Goal: Transaction & Acquisition: Purchase product/service

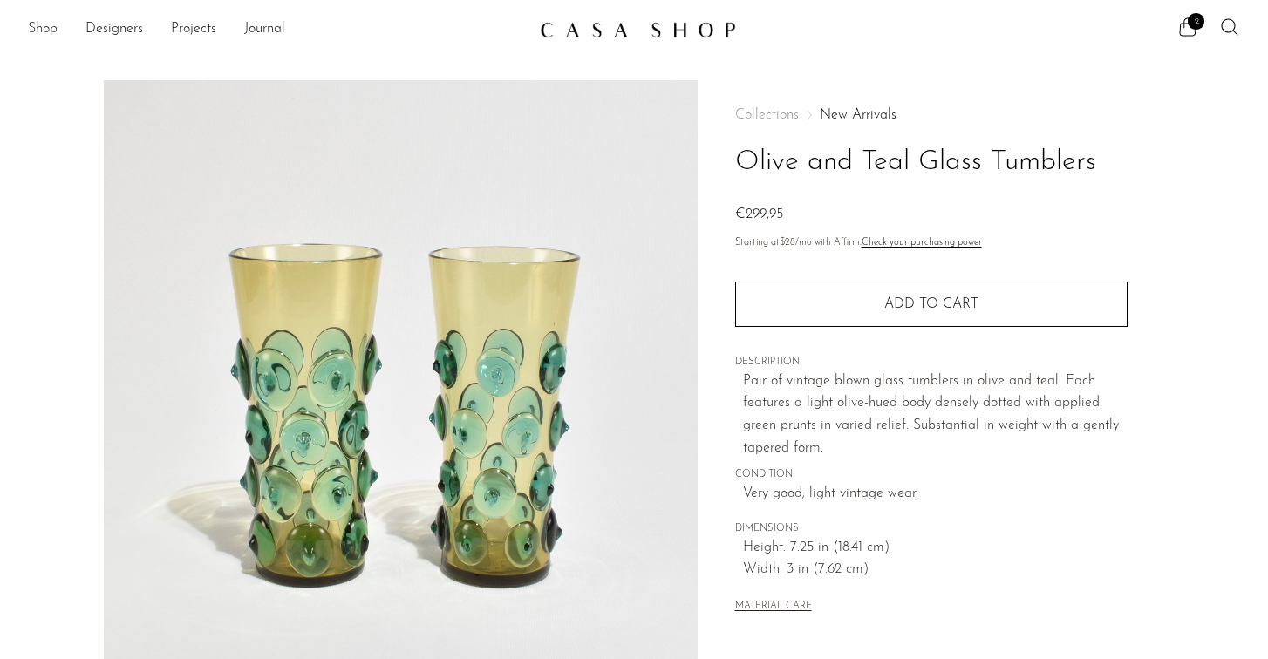
click at [56, 31] on link "Shop" at bounding box center [43, 29] width 30 height 23
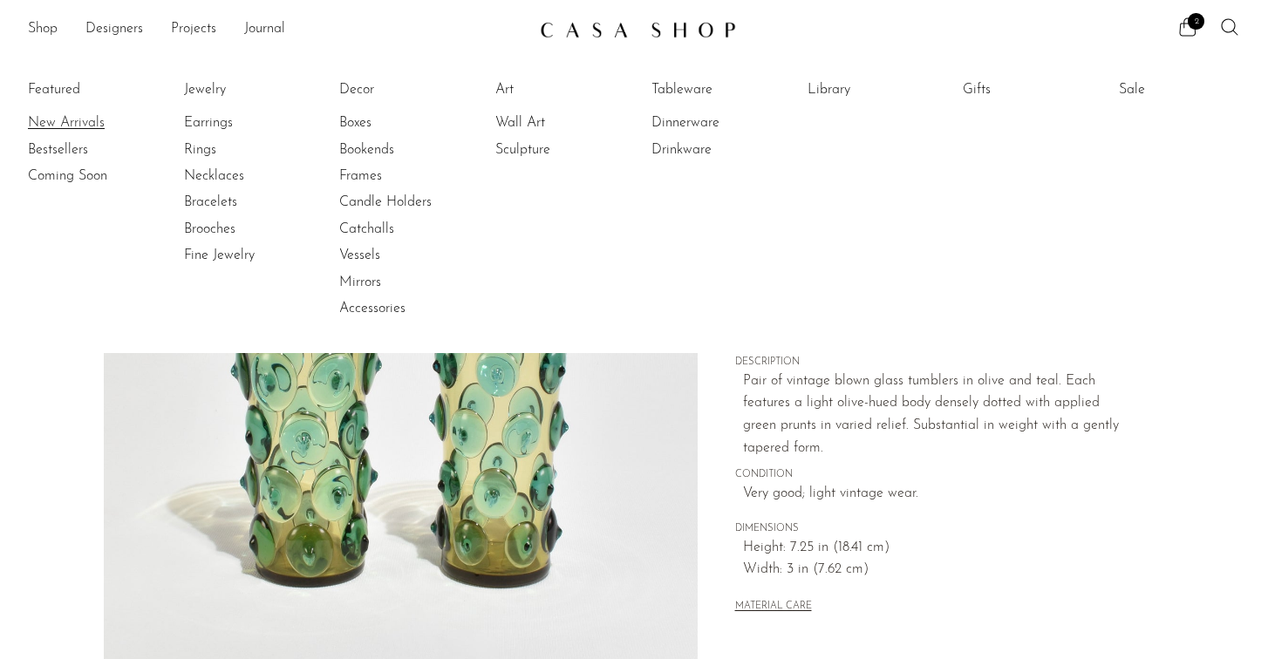
click at [59, 120] on link "New Arrivals" at bounding box center [93, 122] width 131 height 19
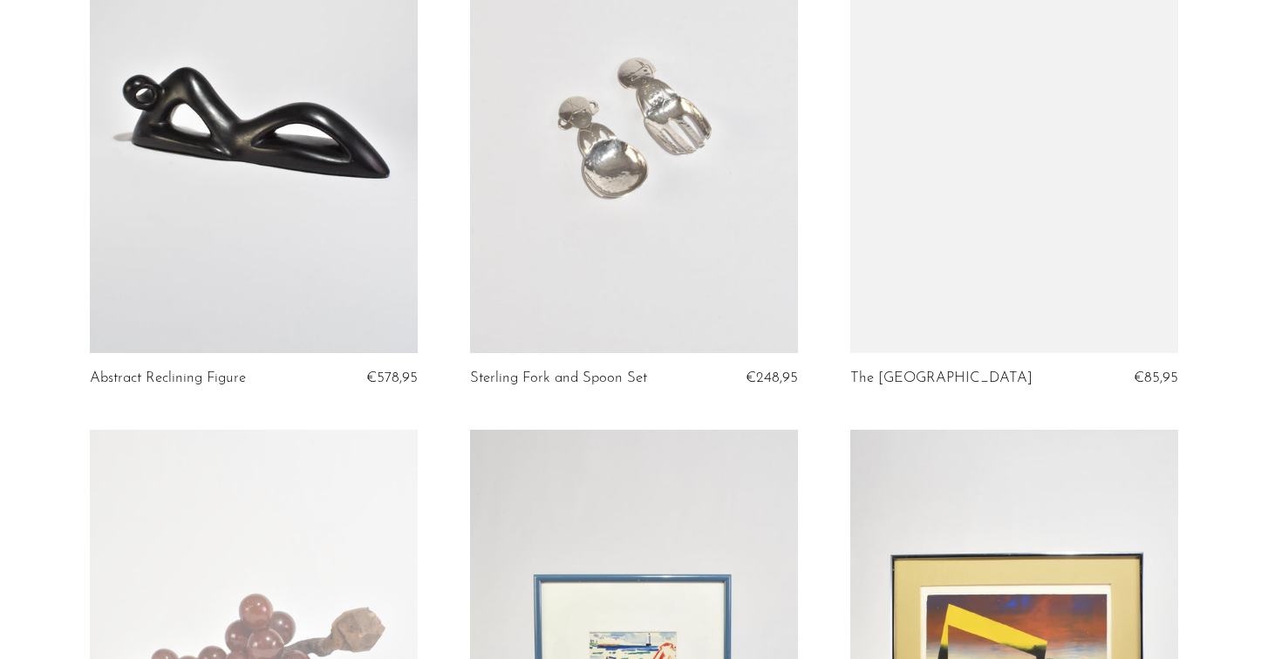
scroll to position [1717, 0]
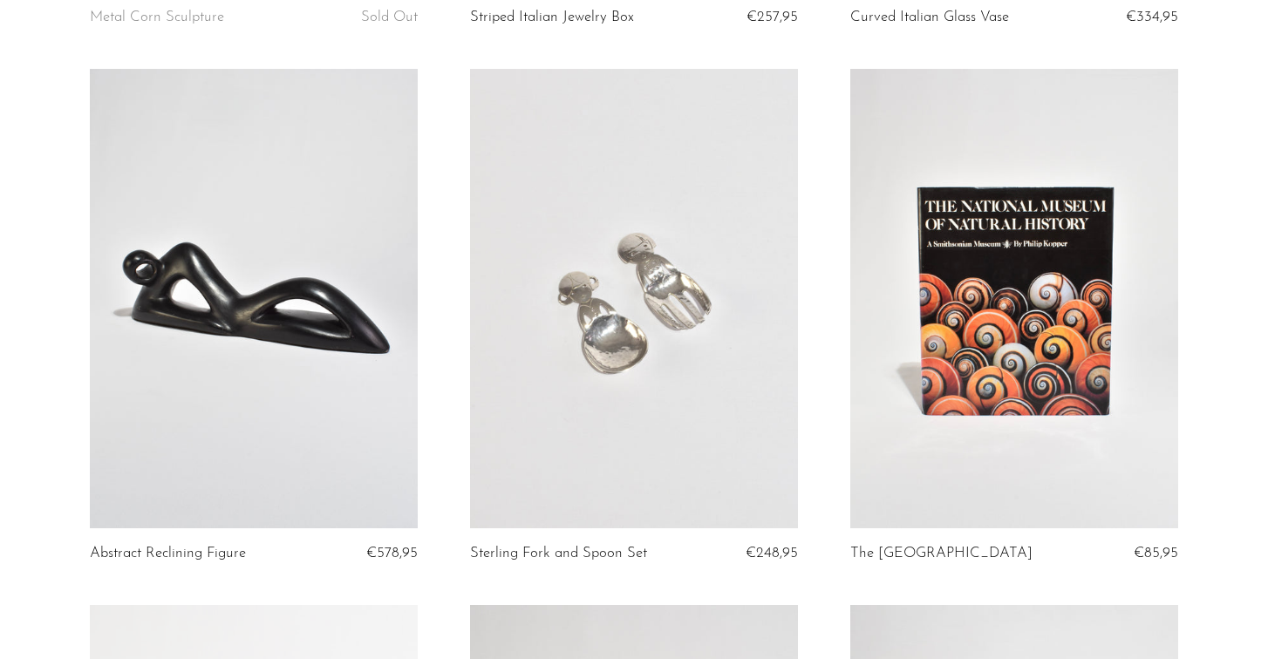
click at [560, 367] on link at bounding box center [634, 299] width 328 height 460
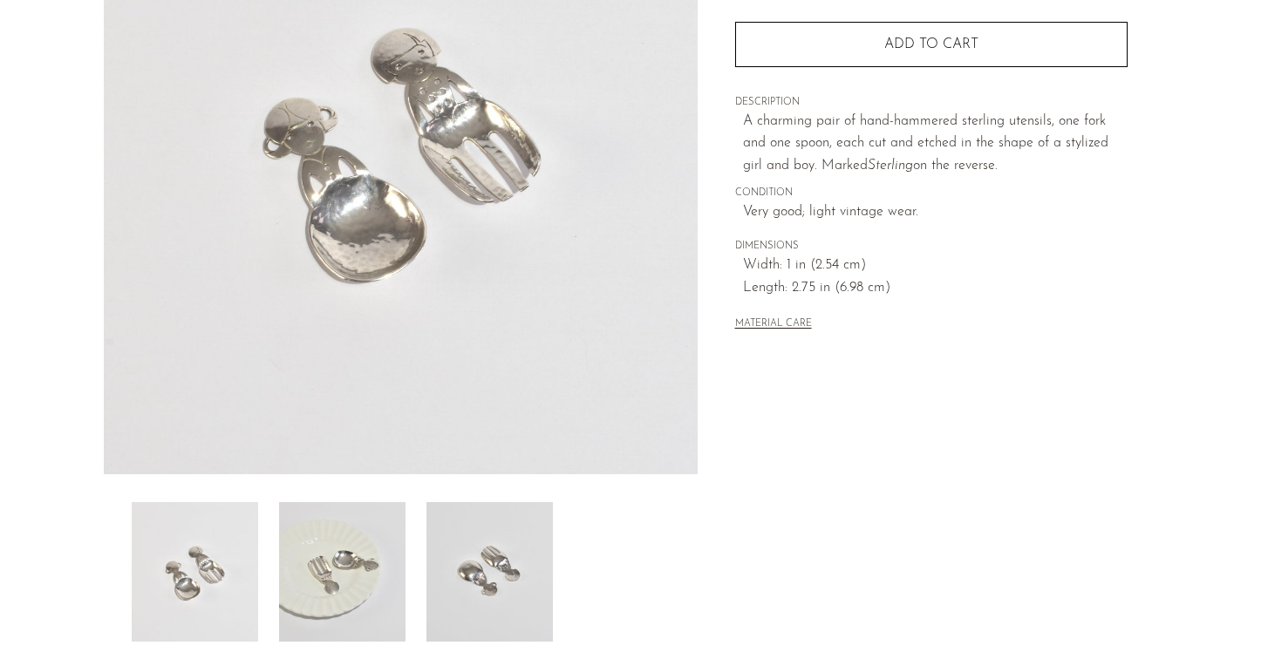
scroll to position [266, 0]
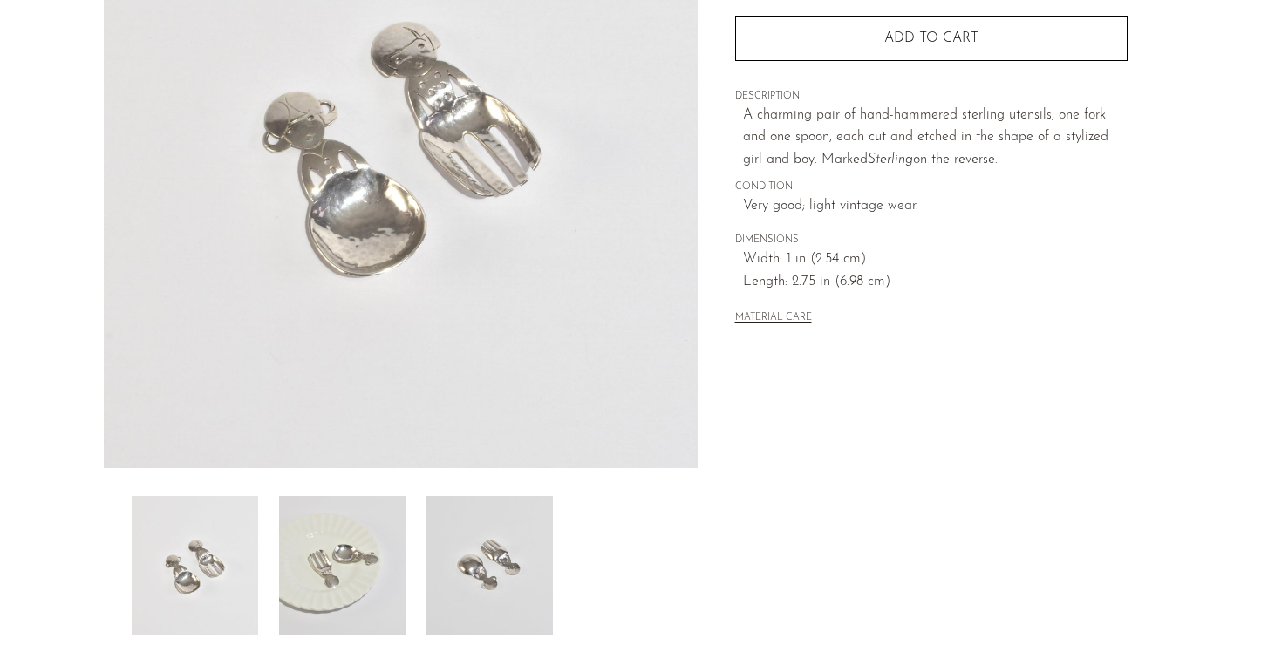
click at [330, 546] on img at bounding box center [342, 566] width 126 height 140
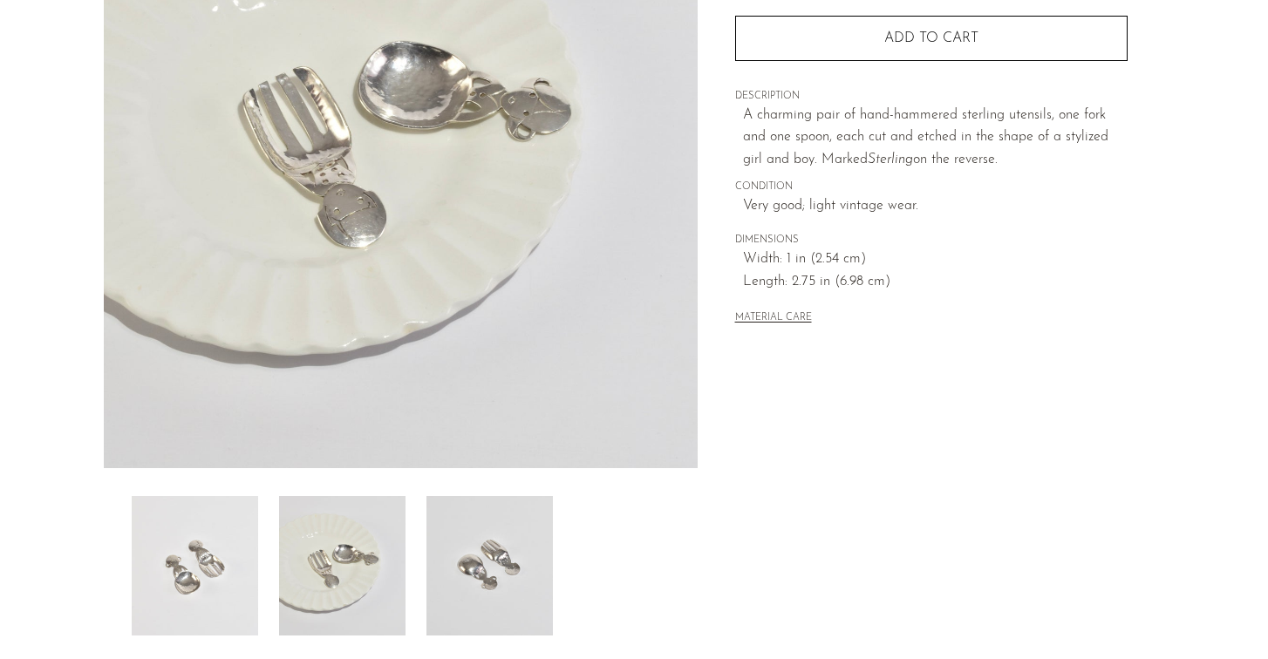
click at [458, 580] on img at bounding box center [490, 566] width 126 height 140
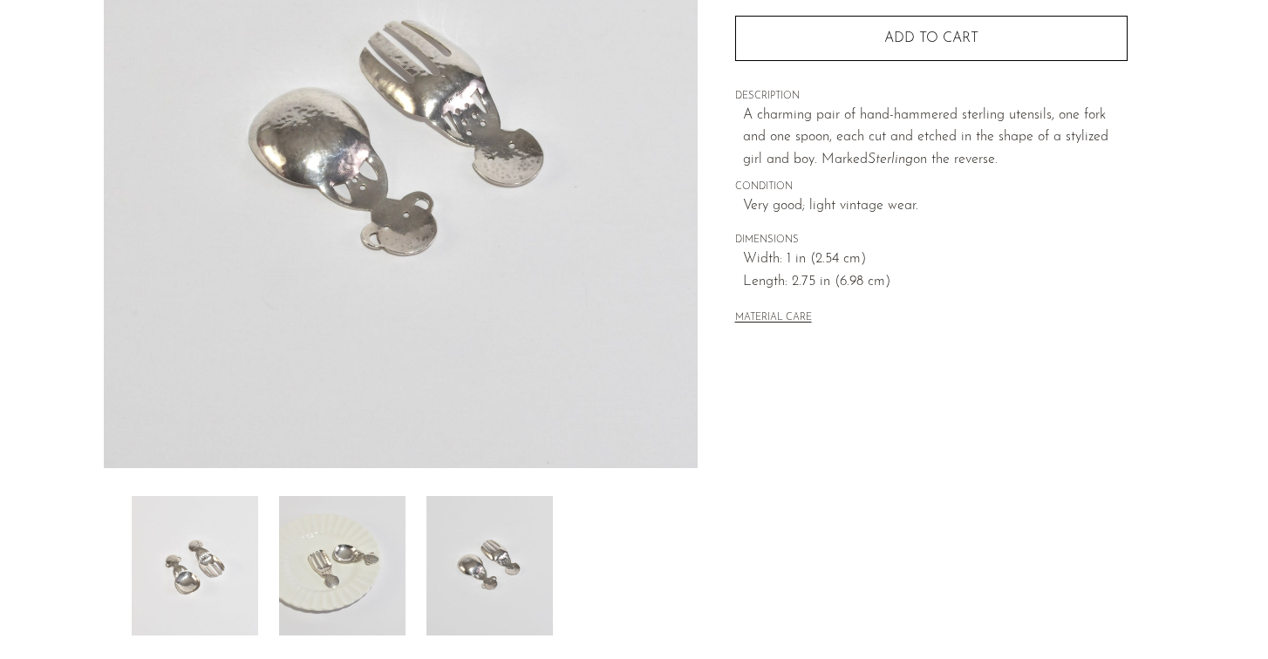
click at [203, 570] on img at bounding box center [195, 566] width 126 height 140
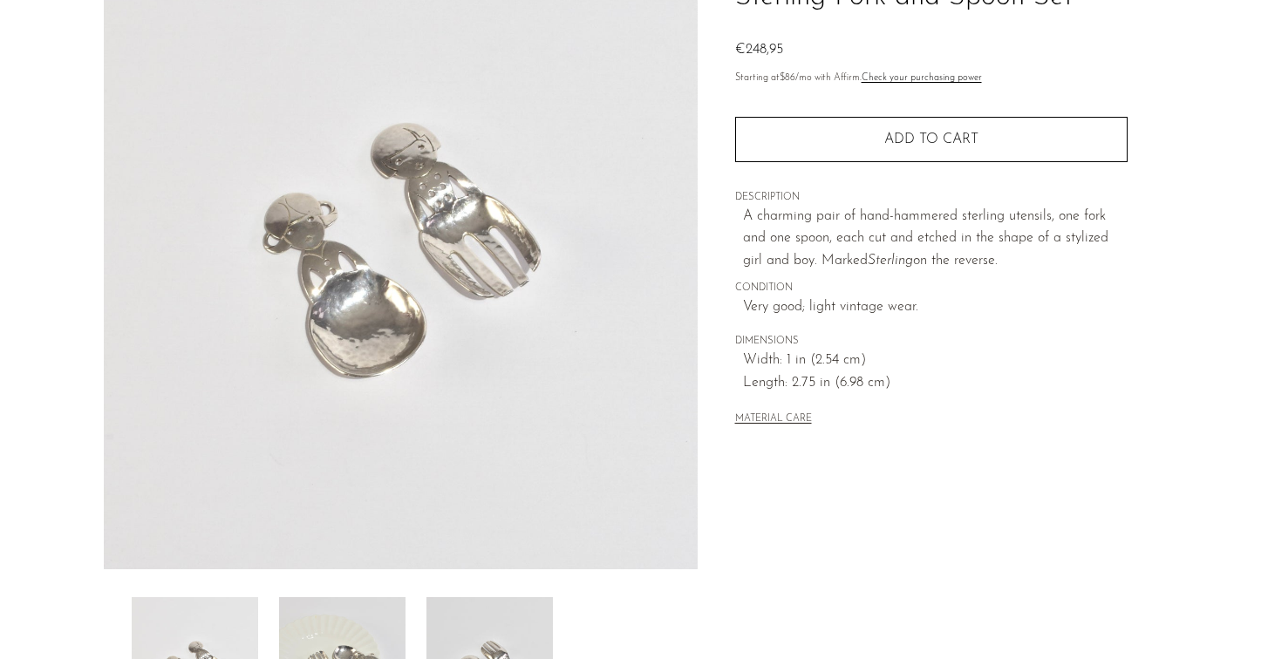
scroll to position [0, 0]
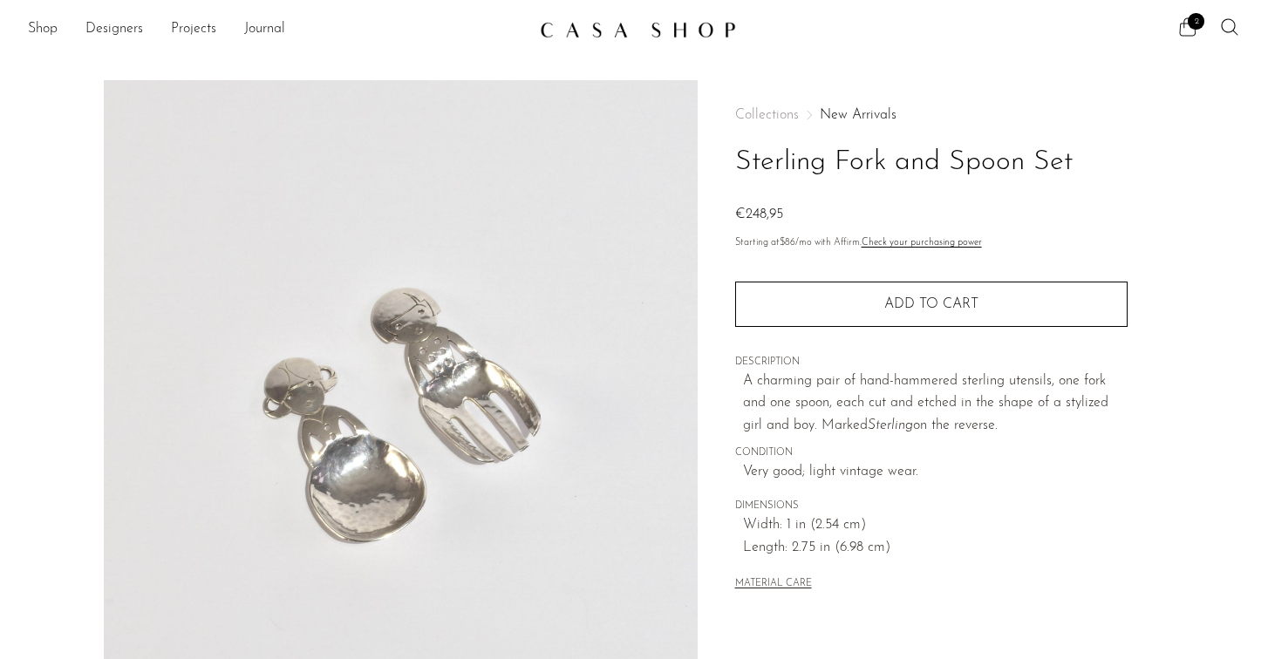
click at [1191, 34] on icon at bounding box center [1188, 27] width 21 height 21
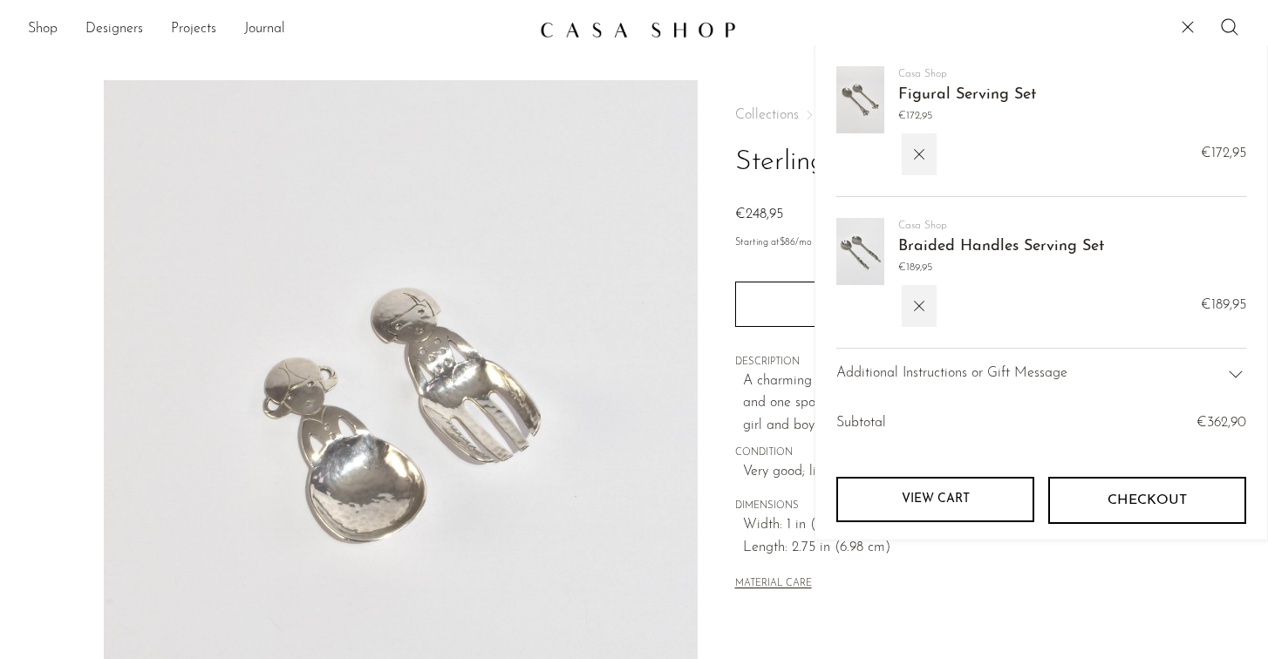
click at [927, 257] on span "Braided Handles Serving Set" at bounding box center [1001, 247] width 206 height 25
click at [924, 242] on link "Braided Handles Serving Set" at bounding box center [1001, 247] width 206 height 16
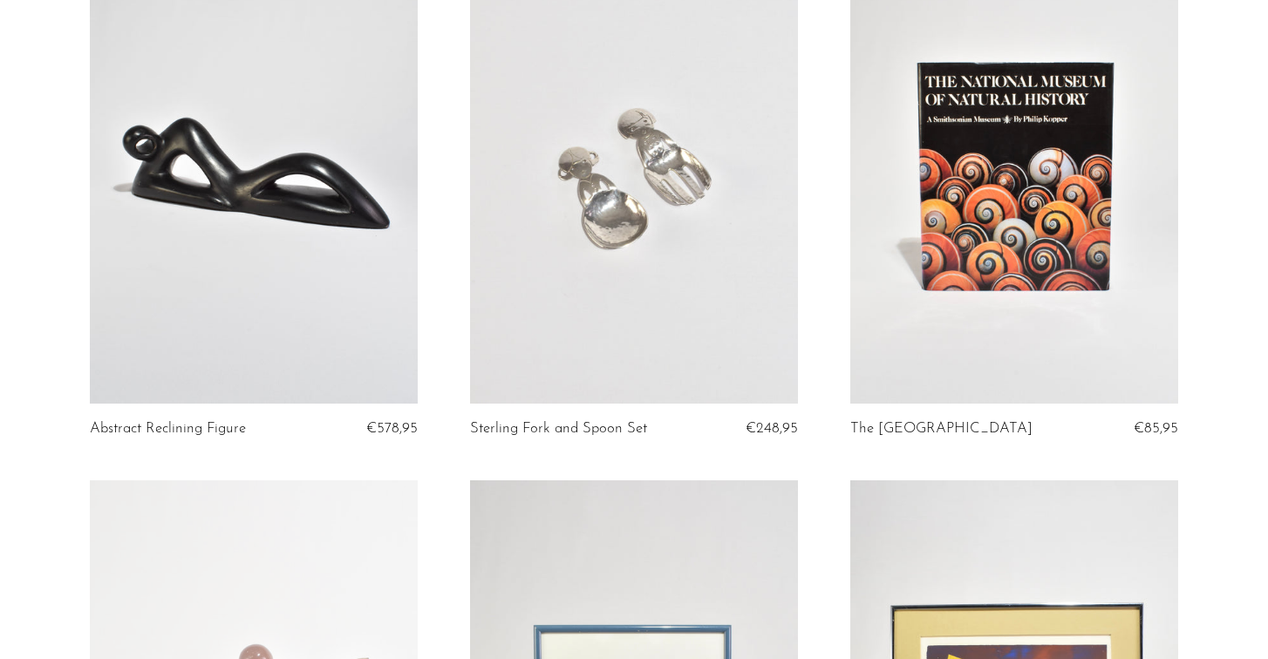
scroll to position [1948, 0]
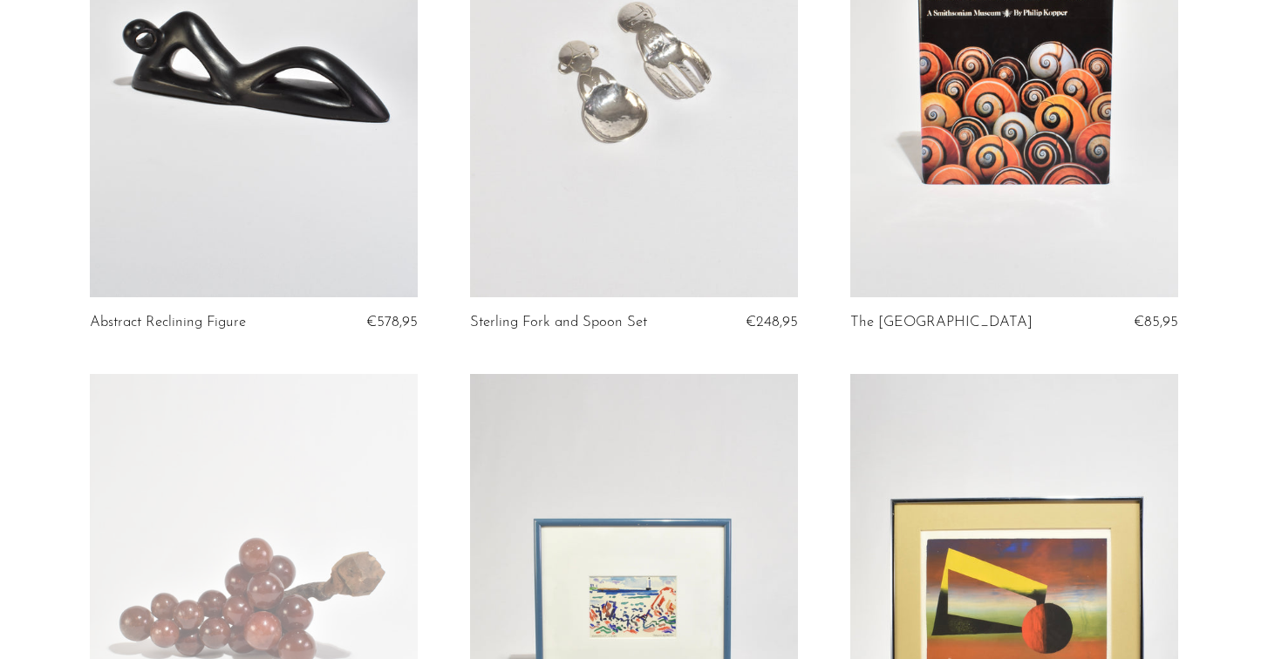
click at [659, 67] on link at bounding box center [634, 68] width 328 height 460
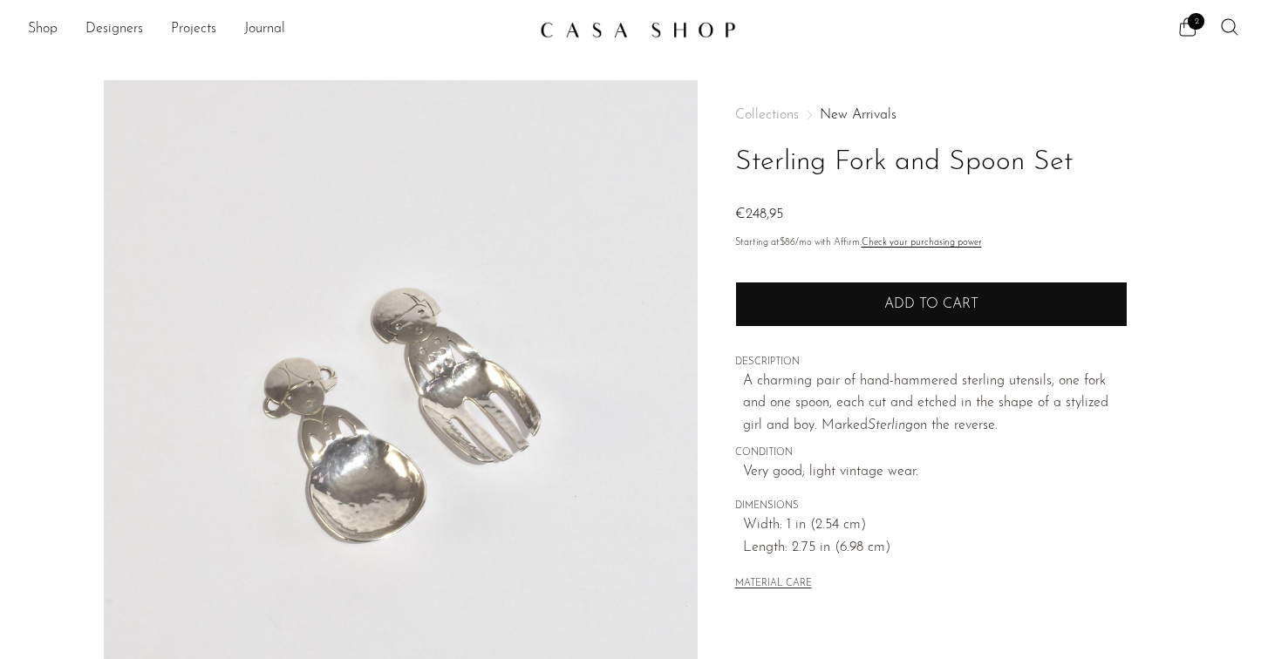
click at [819, 305] on button "Add to cart" at bounding box center [931, 304] width 393 height 45
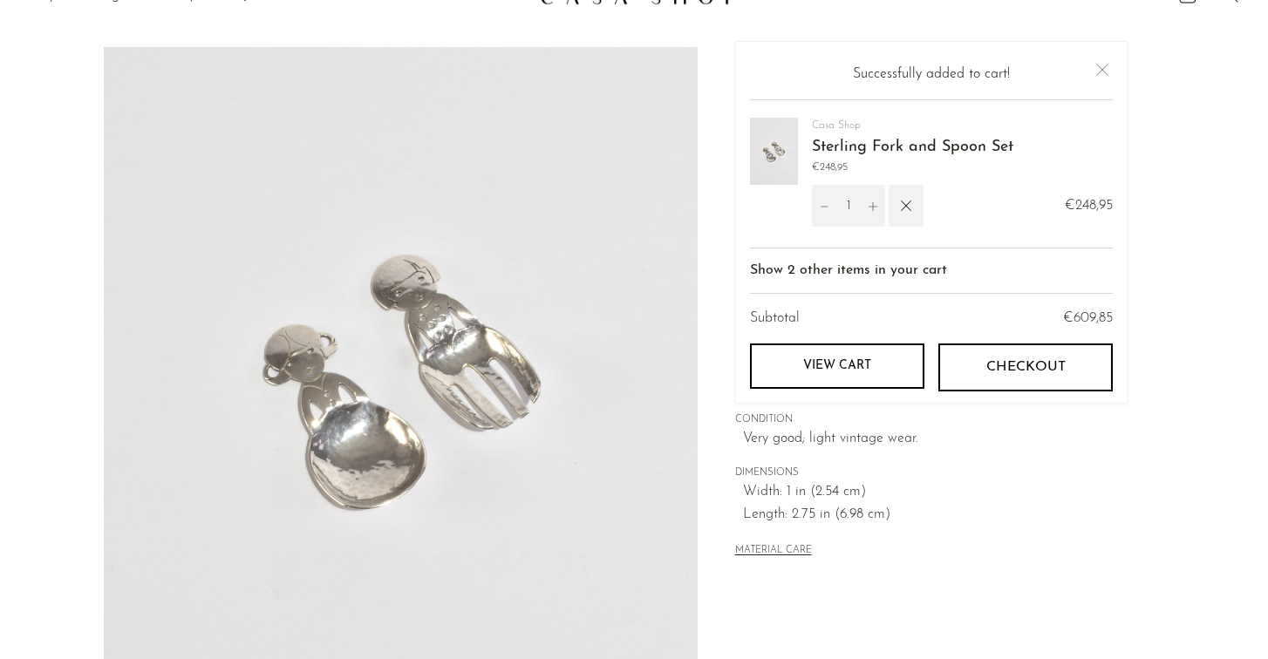
scroll to position [30, 0]
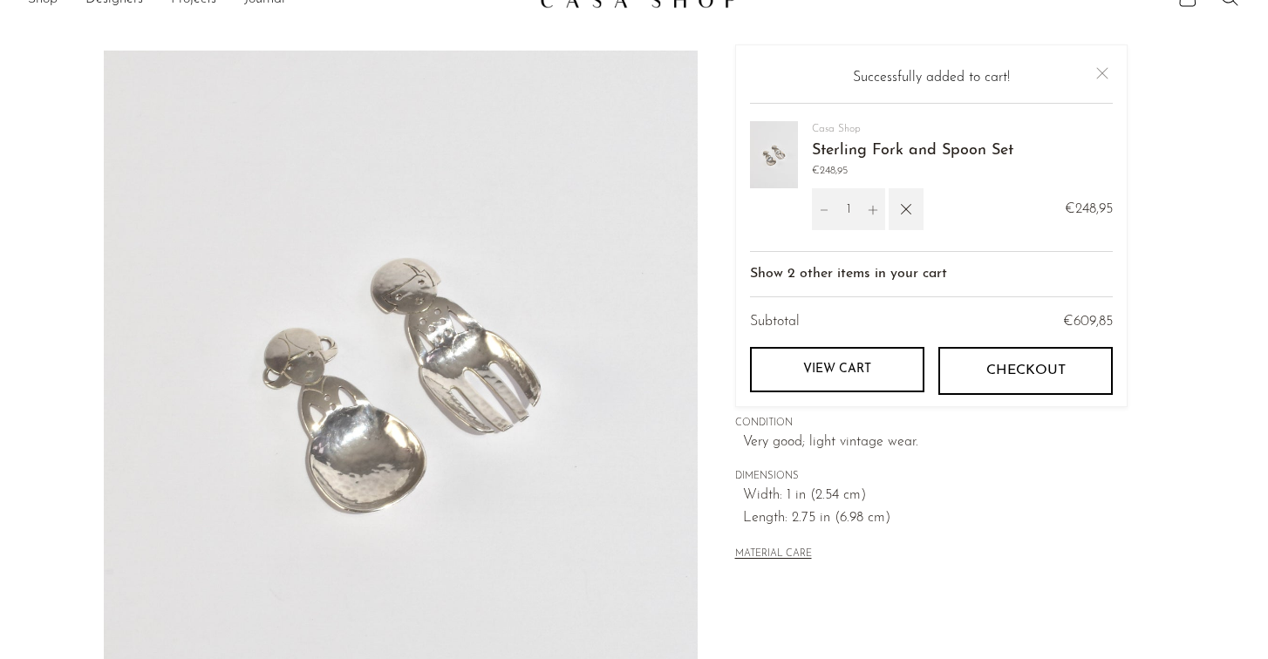
click at [831, 378] on link "View cart" at bounding box center [837, 370] width 174 height 45
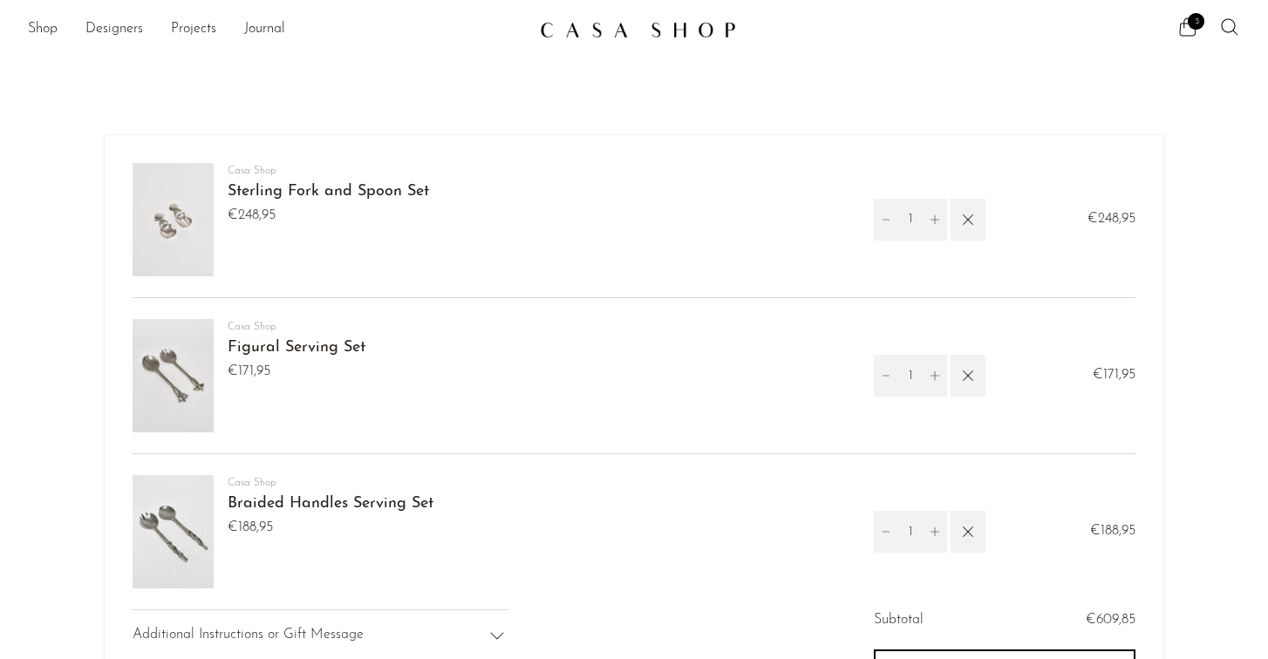
click at [395, 188] on link "Sterling Fork and Spoon Set" at bounding box center [328, 192] width 201 height 16
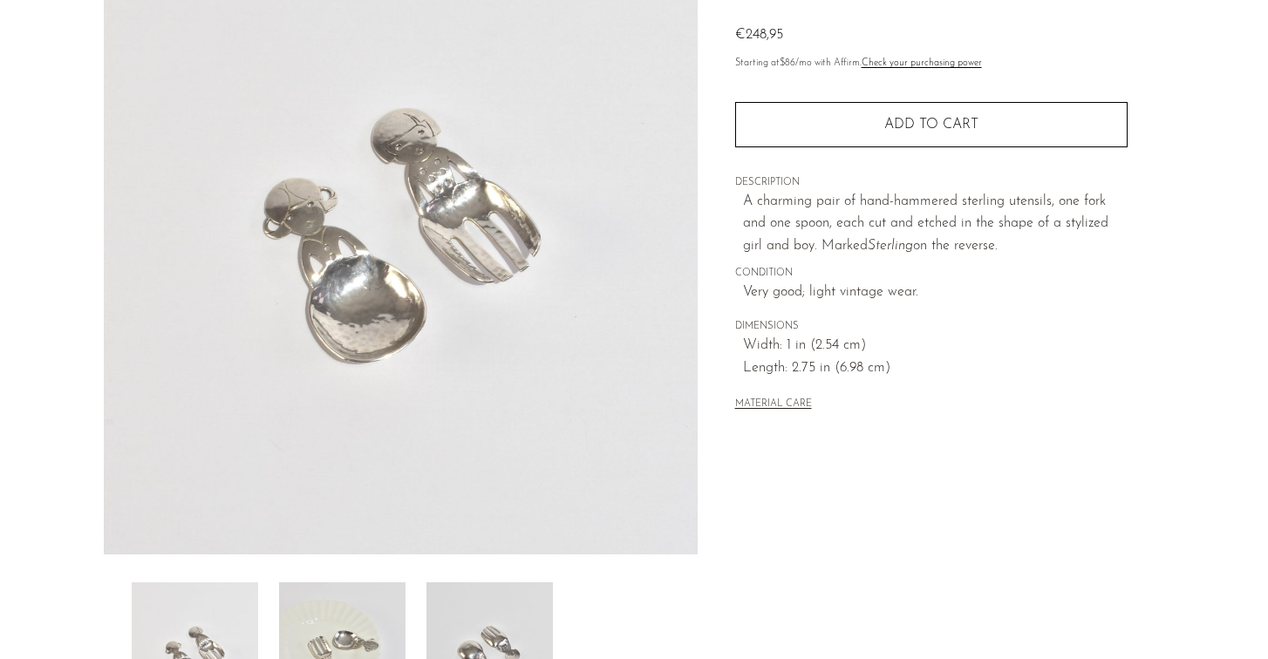
scroll to position [208, 0]
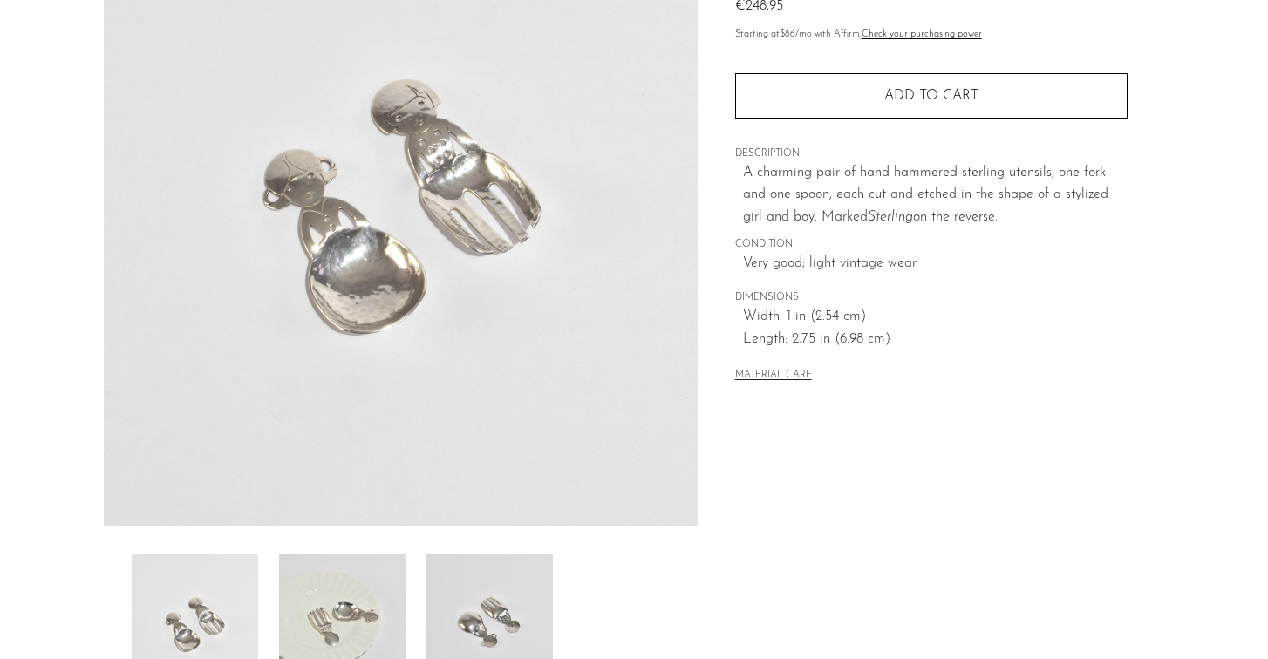
click at [326, 594] on img at bounding box center [342, 624] width 126 height 140
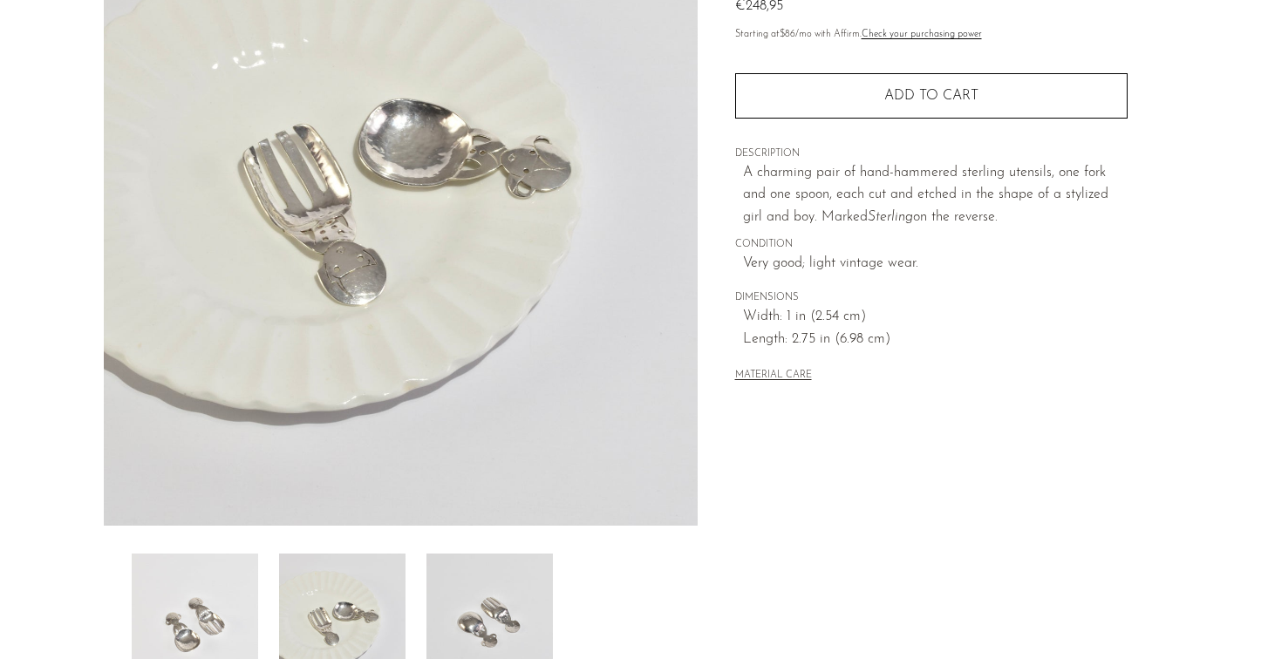
click at [529, 646] on img at bounding box center [490, 624] width 126 height 140
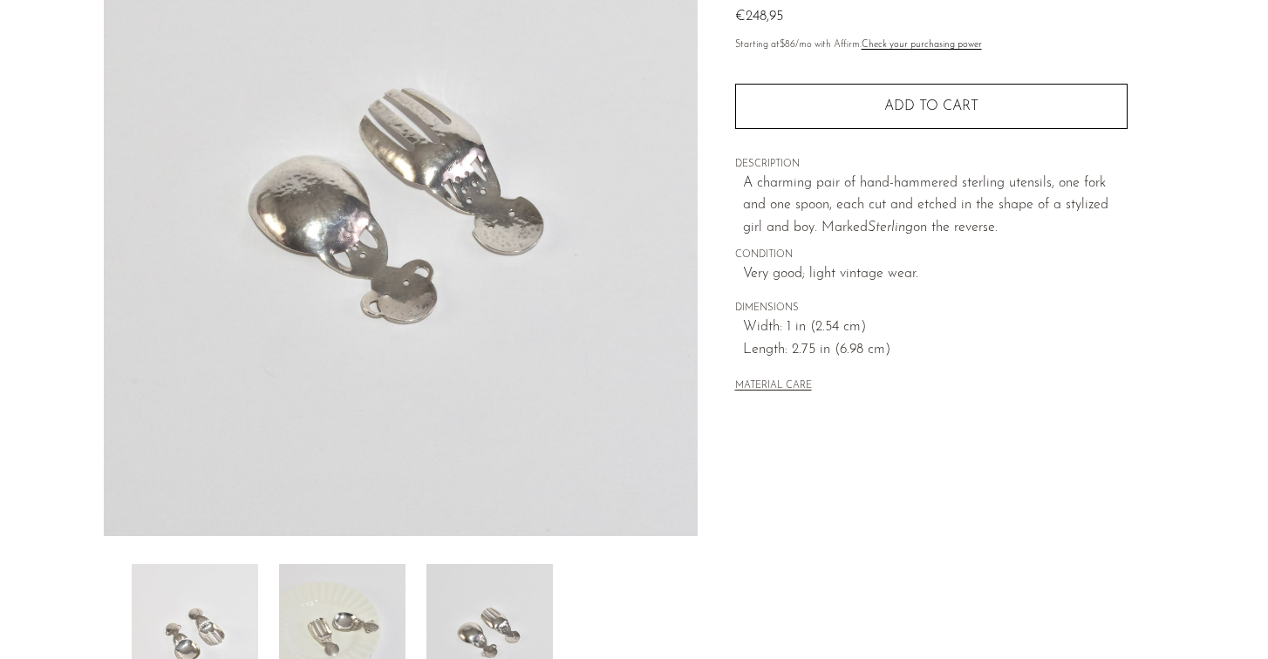
scroll to position [194, 0]
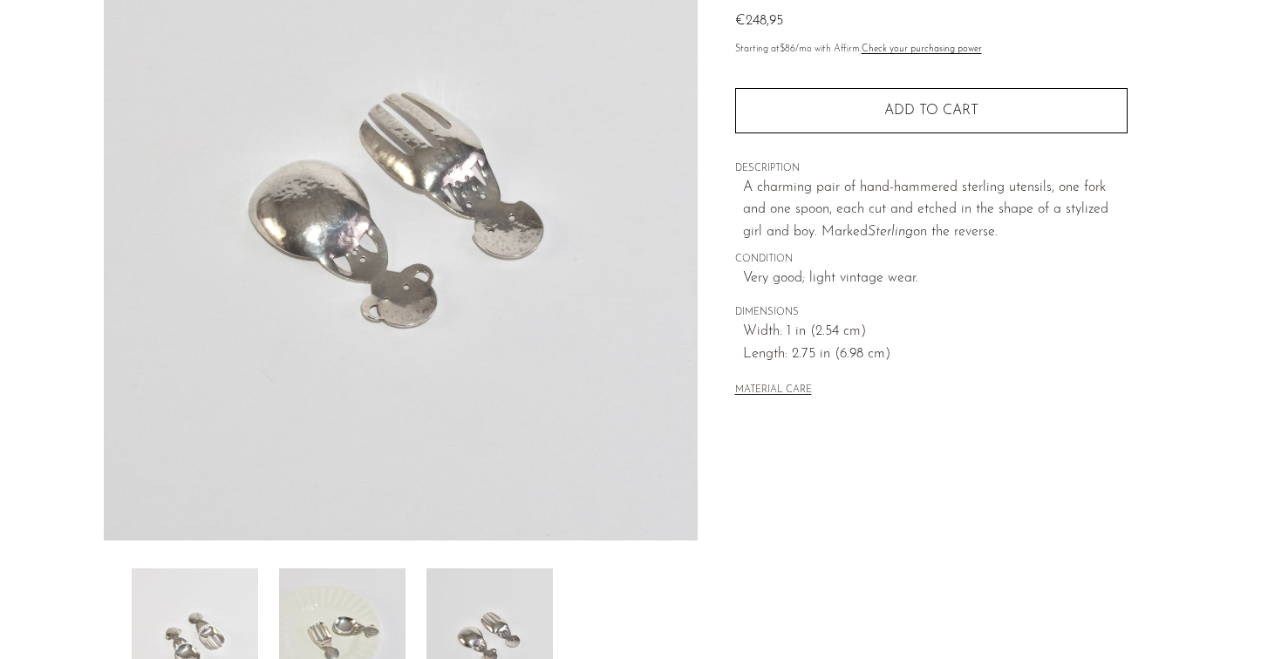
click at [372, 233] on img at bounding box center [401, 214] width 594 height 654
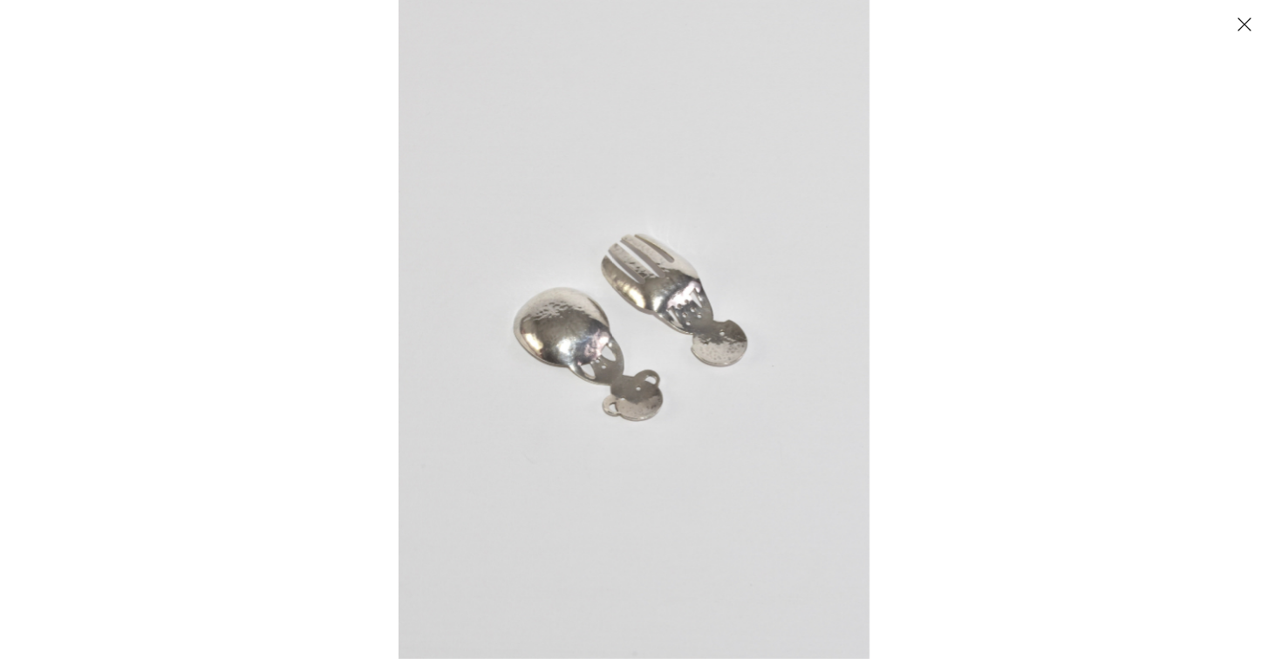
click at [611, 355] on img at bounding box center [634, 329] width 471 height 659
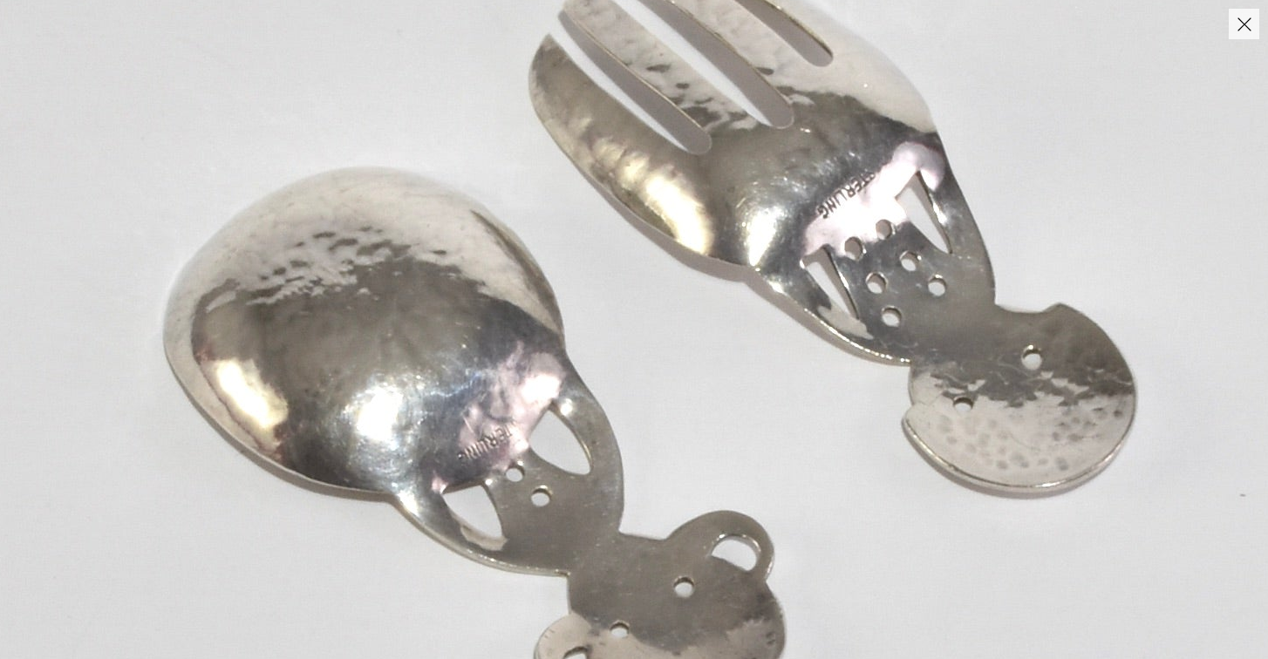
drag, startPoint x: 611, startPoint y: 355, endPoint x: 571, endPoint y: 461, distance: 112.9
click at [571, 461] on img at bounding box center [666, 344] width 1958 height 2742
click at [563, 387] on img at bounding box center [666, 344] width 1958 height 2742
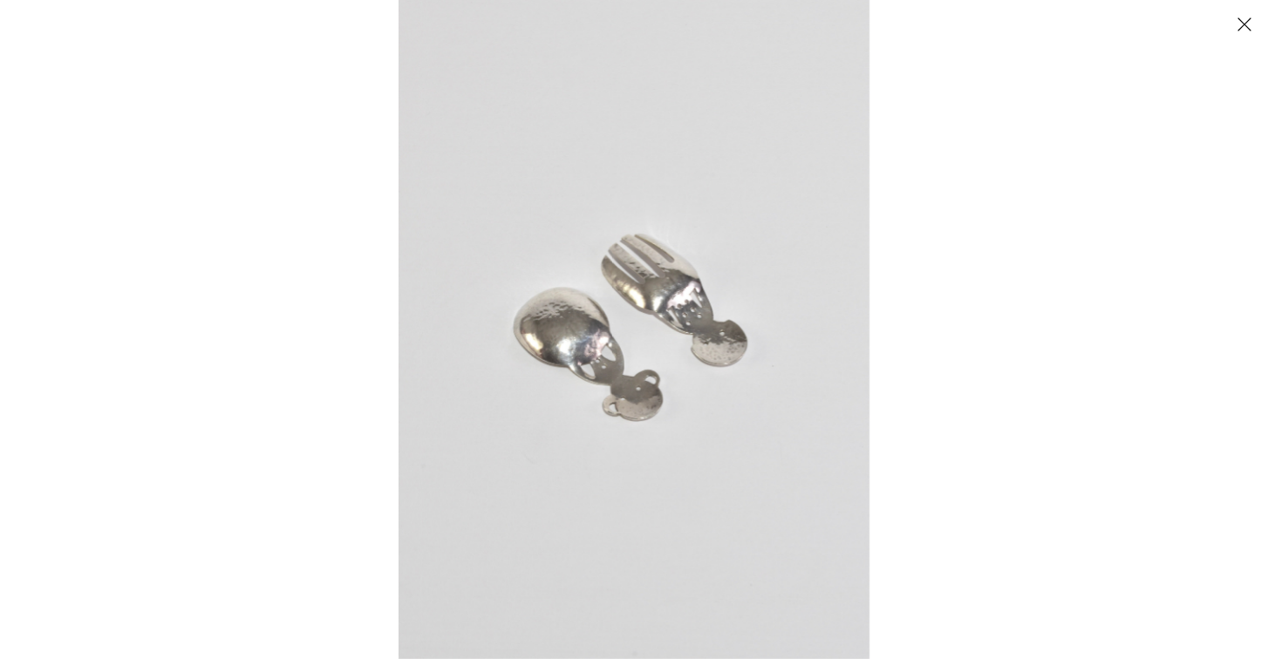
click at [1250, 15] on button "Close" at bounding box center [1244, 24] width 31 height 31
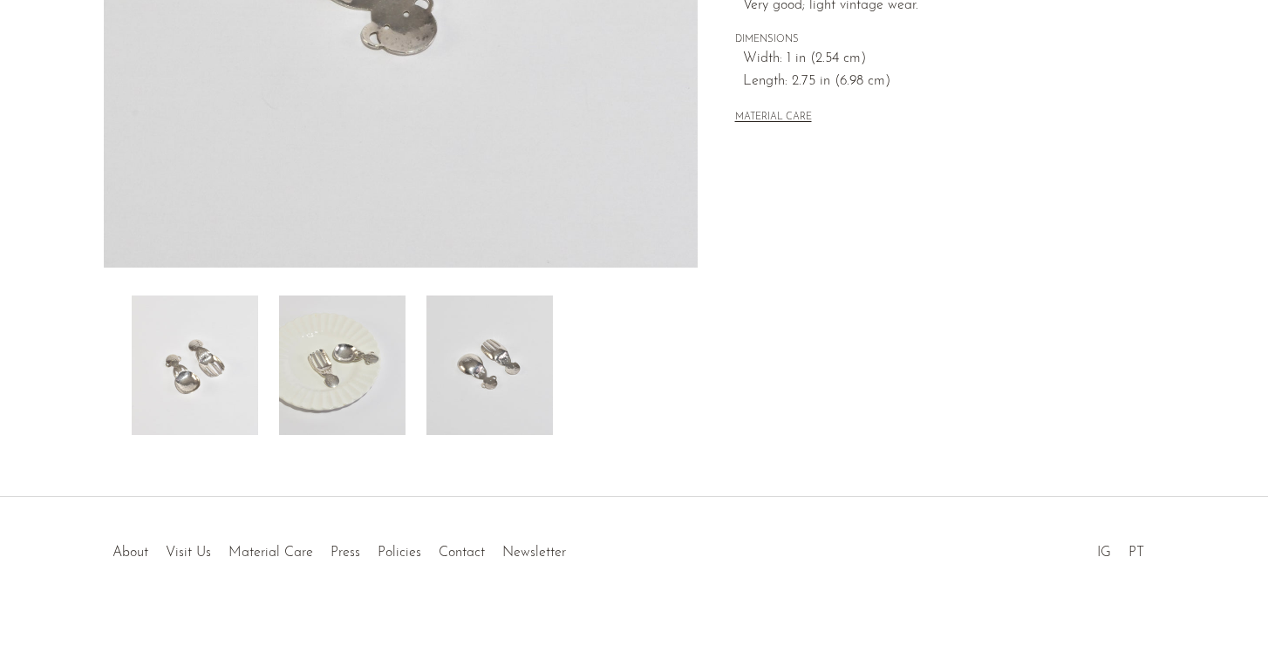
scroll to position [476, 0]
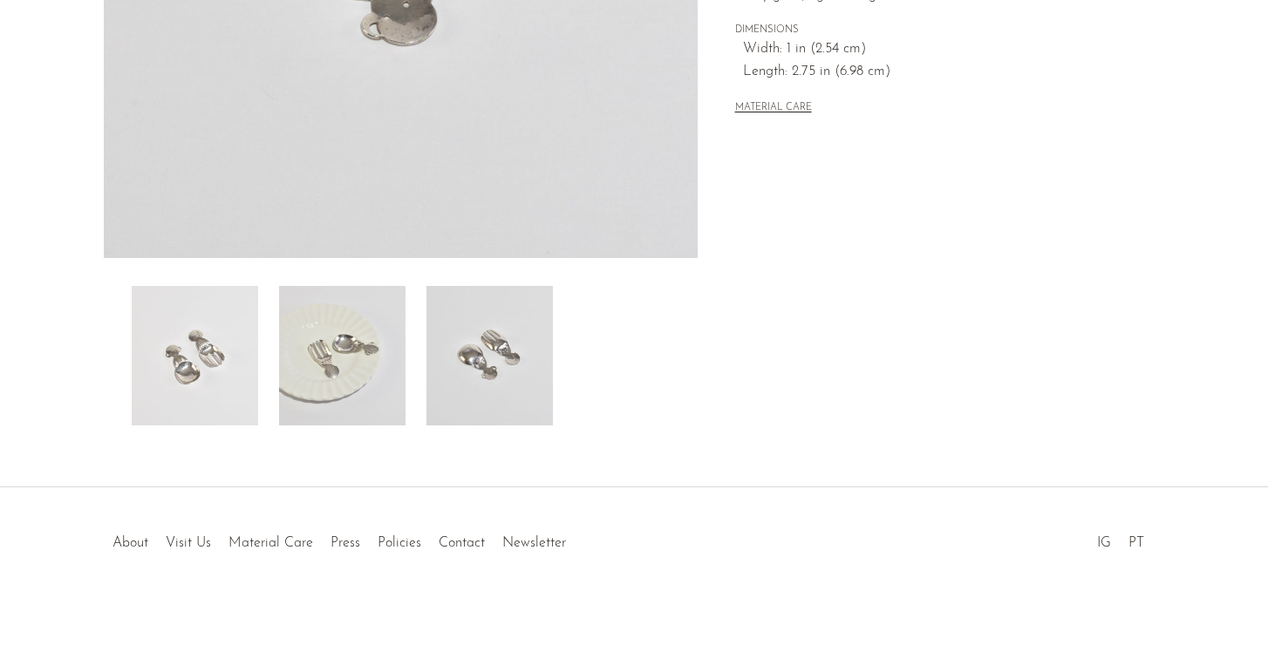
click at [331, 359] on img at bounding box center [342, 356] width 126 height 140
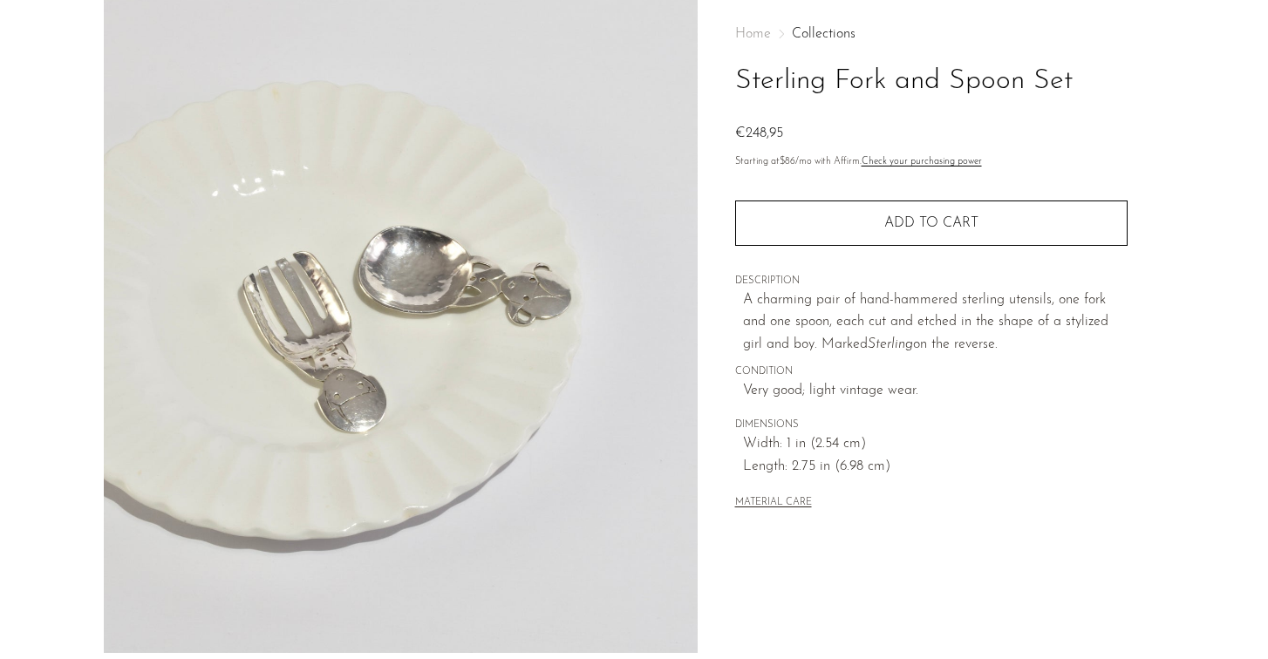
scroll to position [0, 0]
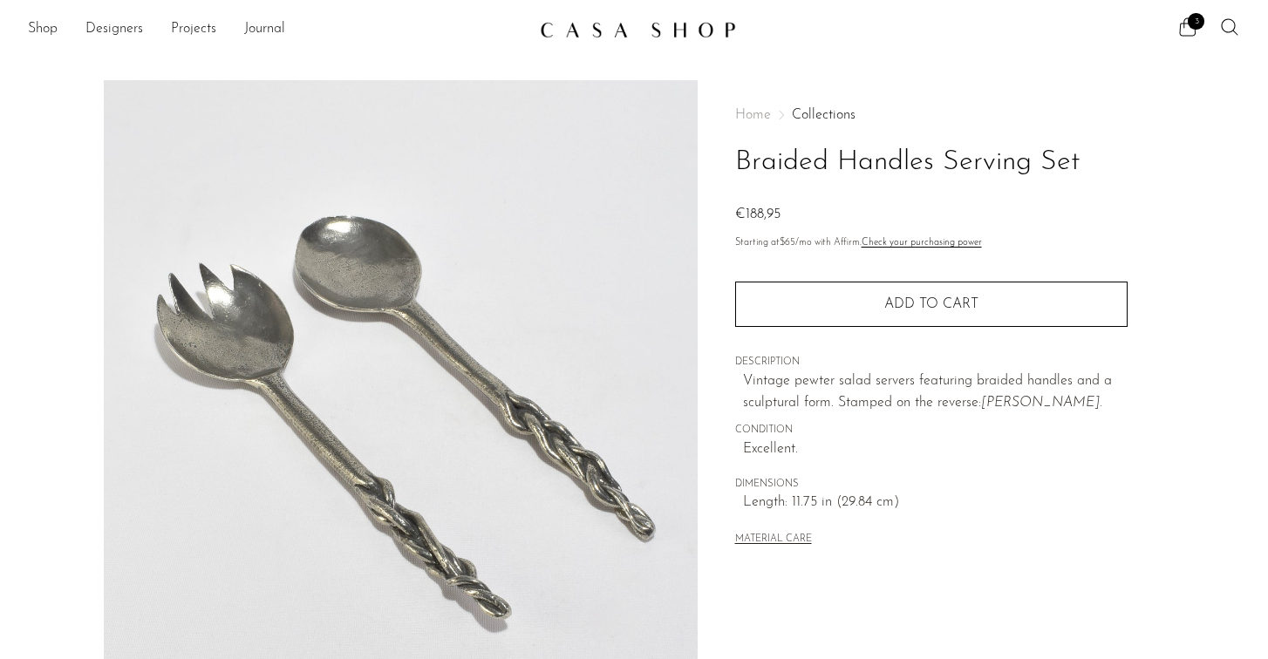
click at [924, 242] on link "Check your purchasing power" at bounding box center [922, 243] width 120 height 10
click at [1192, 17] on span "3" at bounding box center [1196, 21] width 17 height 17
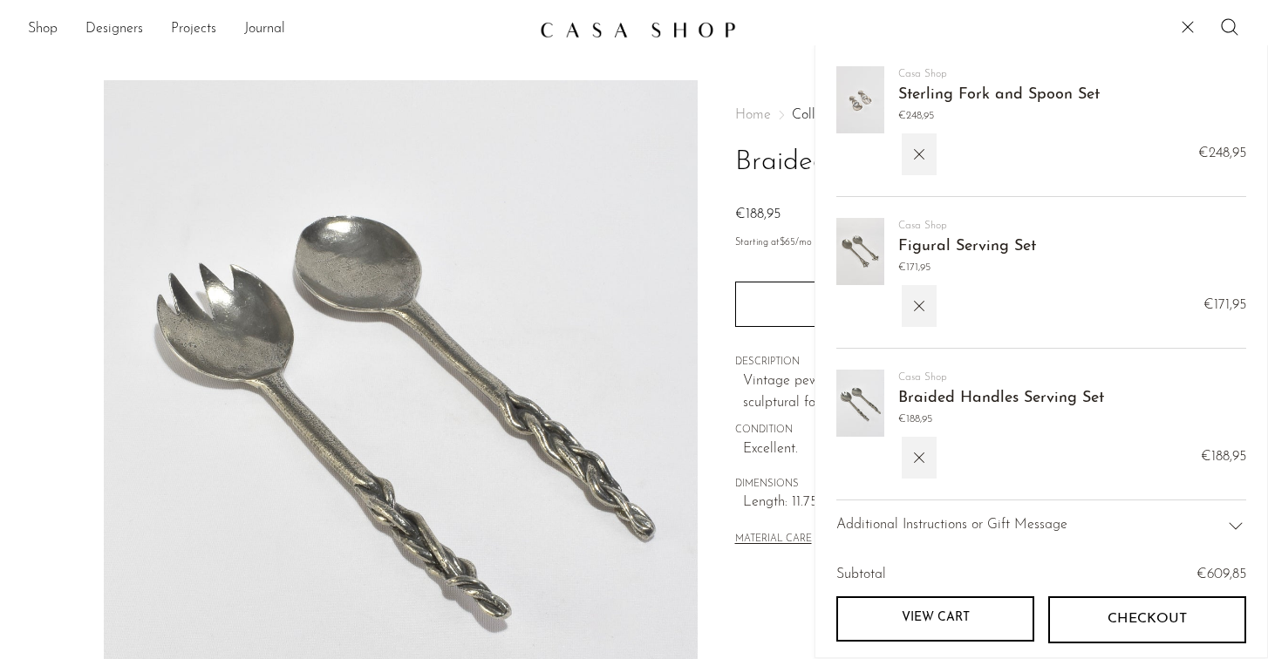
click at [849, 106] on img at bounding box center [861, 99] width 48 height 67
click at [925, 91] on link "Sterling Fork and Spoon Set" at bounding box center [998, 95] width 201 height 16
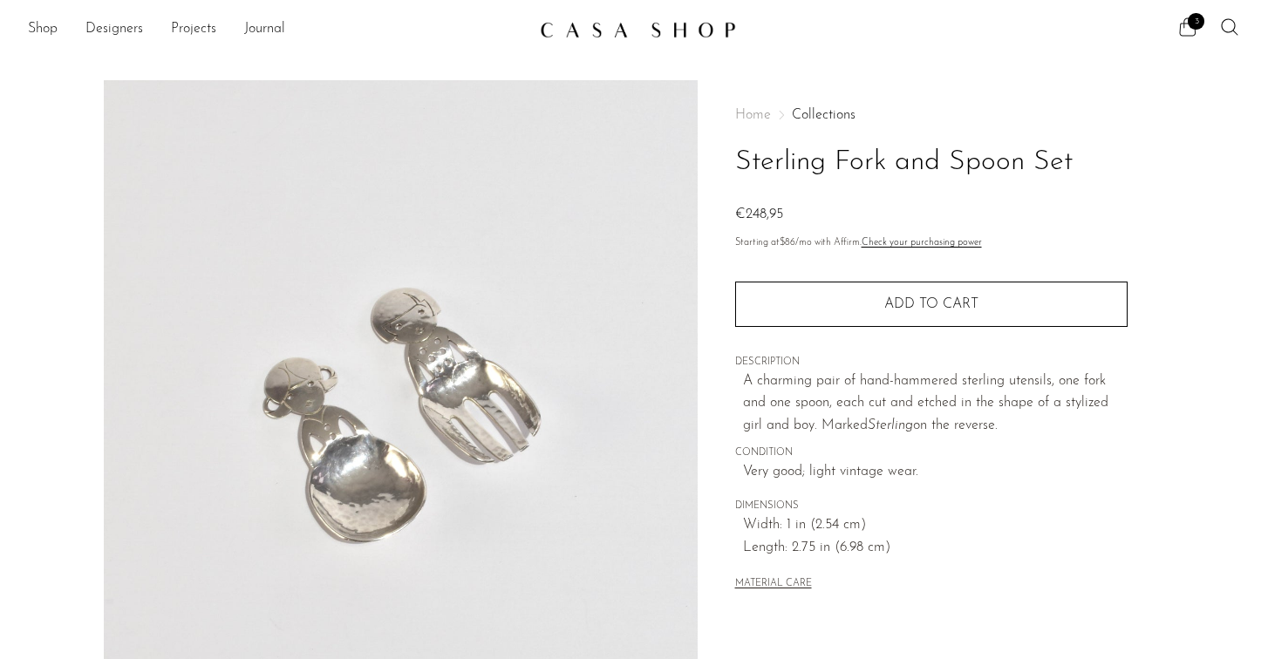
click at [1190, 36] on icon at bounding box center [1188, 27] width 21 height 21
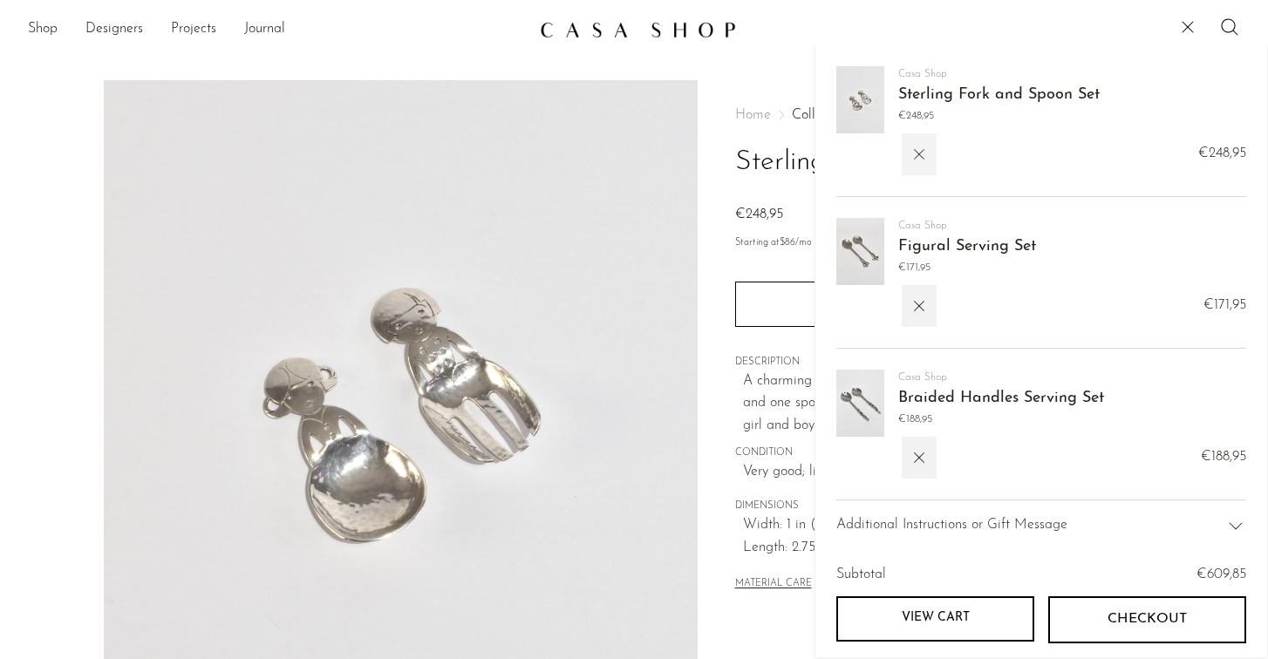
click at [919, 150] on icon "button" at bounding box center [919, 154] width 19 height 19
